Goal: Transaction & Acquisition: Purchase product/service

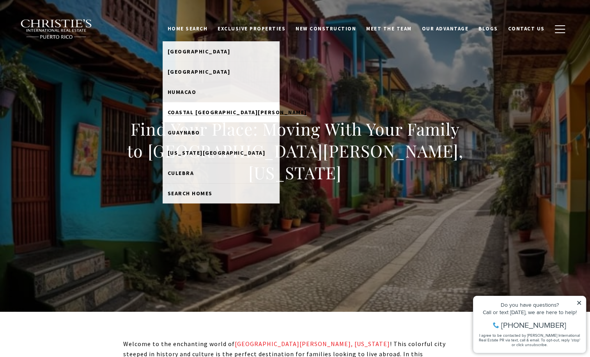
click at [220, 114] on span "Coastal [GEOGRAPHIC_DATA][PERSON_NAME]" at bounding box center [237, 112] width 139 height 7
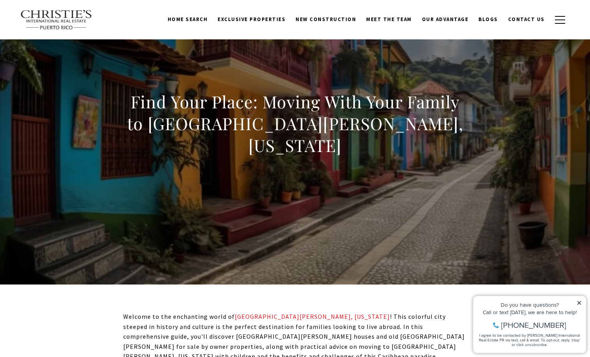
scroll to position [39, 0]
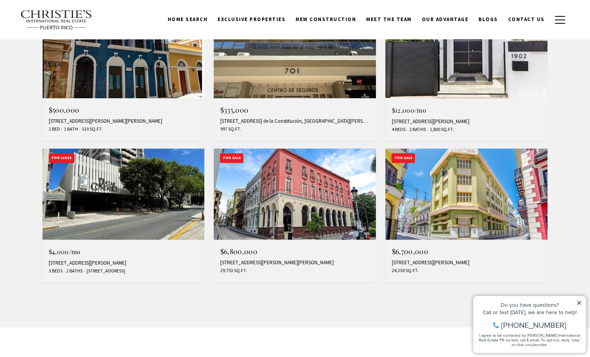
scroll to position [585, 0]
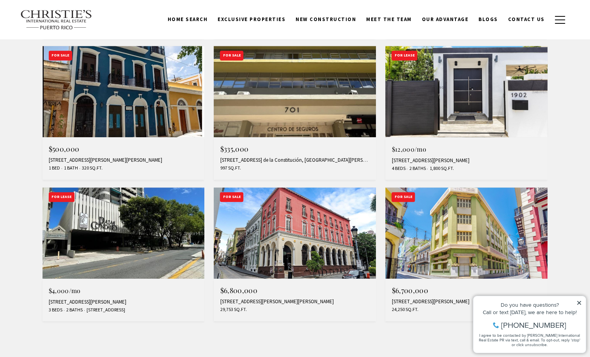
click at [140, 148] on h4 "$500,000" at bounding box center [124, 148] width 150 height 7
click at [333, 159] on div "701 Av. de la Constitución, San Juan, PR 00907" at bounding box center [295, 160] width 150 height 6
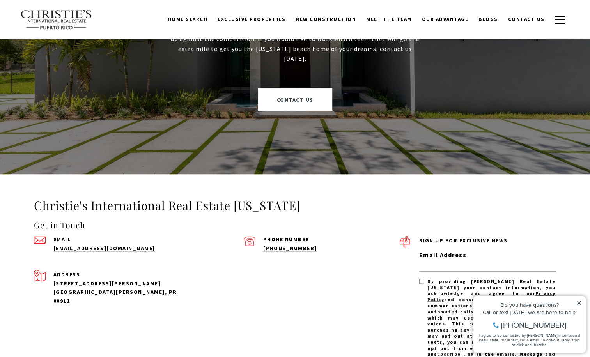
scroll to position [1365, 0]
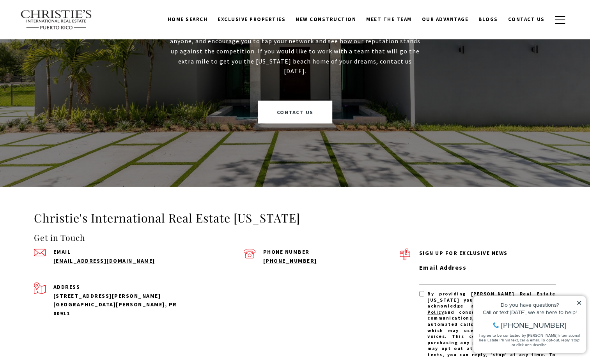
click at [581, 304] on icon at bounding box center [579, 303] width 4 height 4
click at [579, 301] on icon at bounding box center [578, 302] width 5 height 5
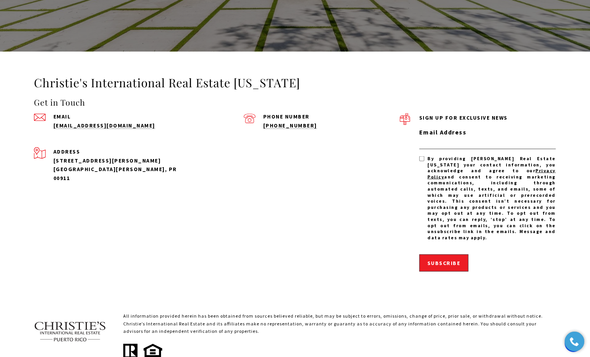
click at [405, 267] on div "Sign up for exclusive news Middle Name Email Address Opt In/Disclaimer Consent:…" at bounding box center [478, 197] width 156 height 168
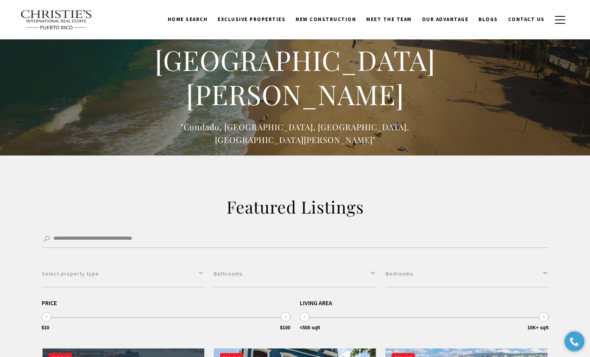
scroll to position [0, 0]
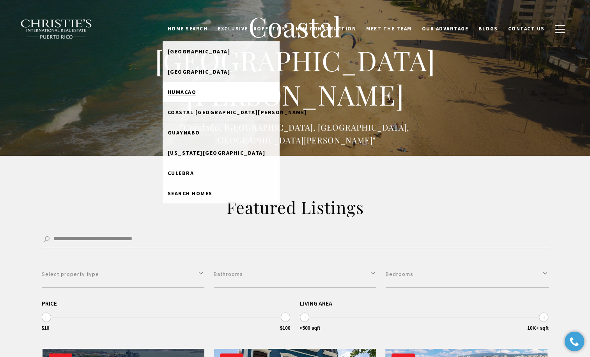
click at [208, 87] on link "Humacao" at bounding box center [221, 92] width 117 height 20
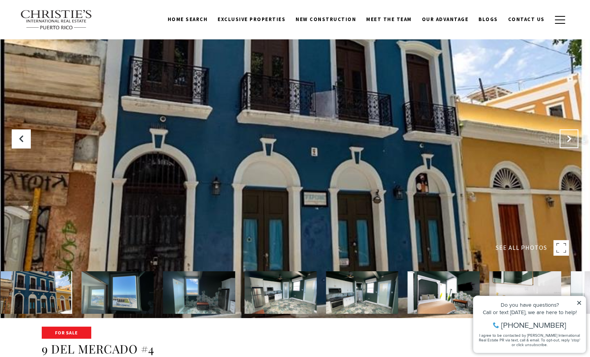
click at [566, 143] on button at bounding box center [569, 138] width 19 height 19
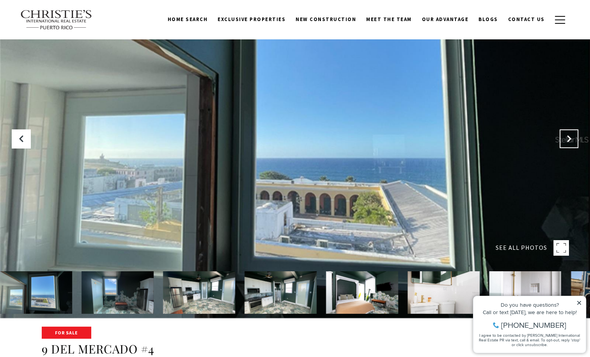
click at [566, 143] on button "Next Slide" at bounding box center [569, 138] width 19 height 19
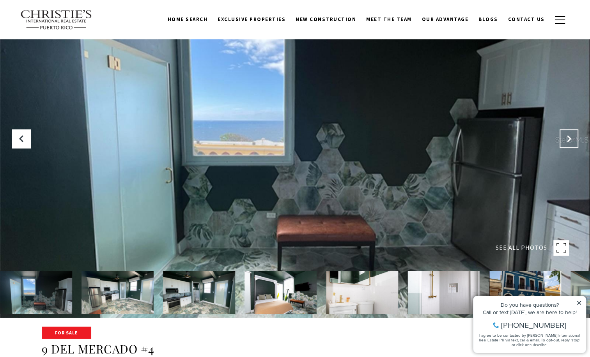
click at [566, 143] on button "Next Slide" at bounding box center [569, 138] width 19 height 19
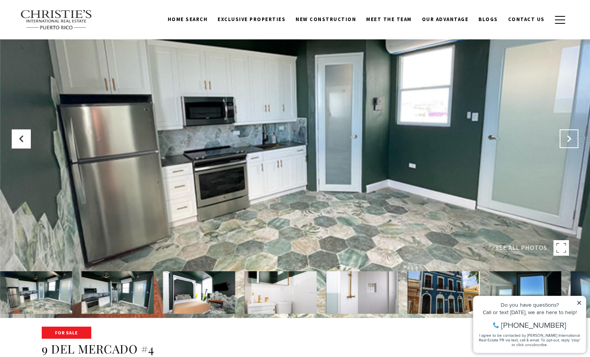
click at [566, 143] on button "Next Slide" at bounding box center [569, 138] width 19 height 19
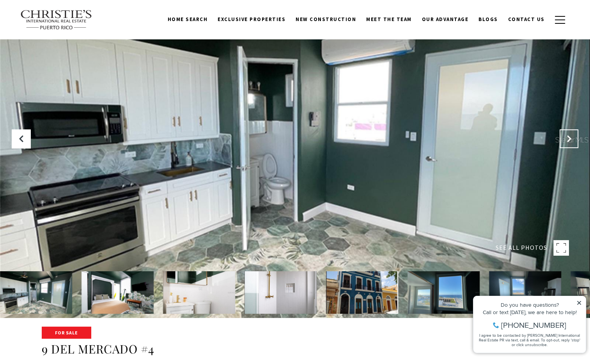
click at [566, 143] on button "Next Slide" at bounding box center [569, 138] width 19 height 19
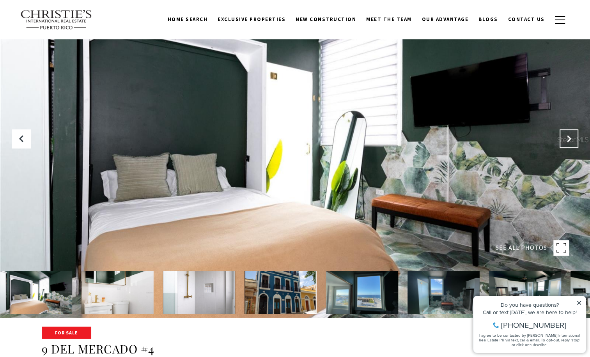
click at [566, 143] on button "Next Slide" at bounding box center [569, 138] width 19 height 19
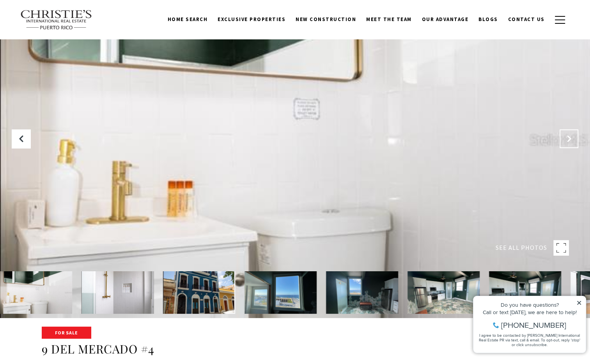
click at [566, 143] on button "Next Slide" at bounding box center [569, 138] width 19 height 19
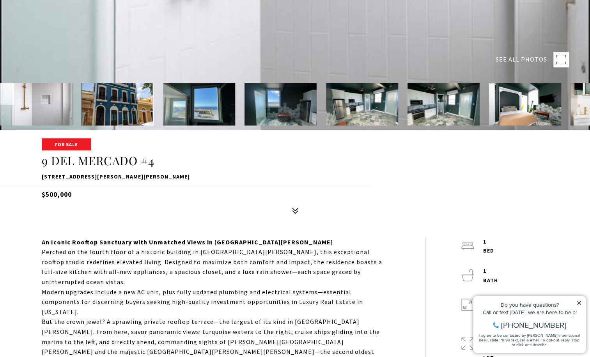
scroll to position [312, 0]
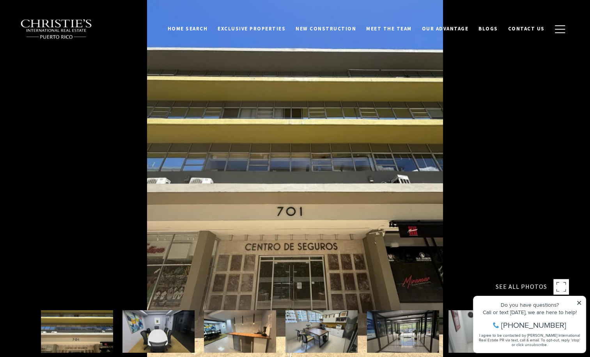
click at [508, 196] on div at bounding box center [295, 178] width 590 height 357
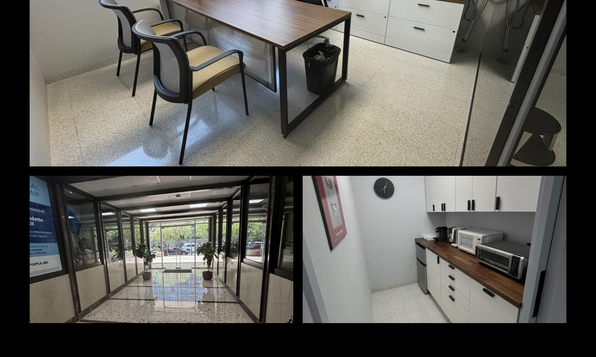
scroll to position [633, 0]
